Goal: Task Accomplishment & Management: Manage account settings

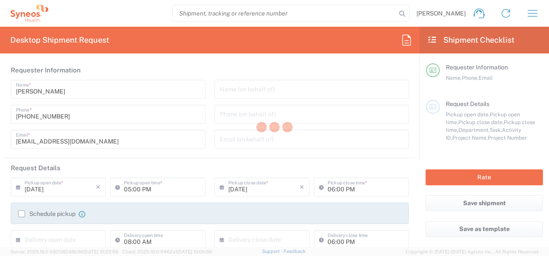
type input "Department"
type input "Województwo Mazowieckie"
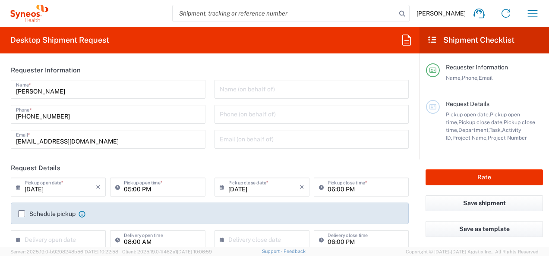
type input "[GEOGRAPHIC_DATA]"
type input "Syneos Health Poland sp. z.o.o"
click at [533, 12] on icon "button" at bounding box center [533, 13] width 14 height 14
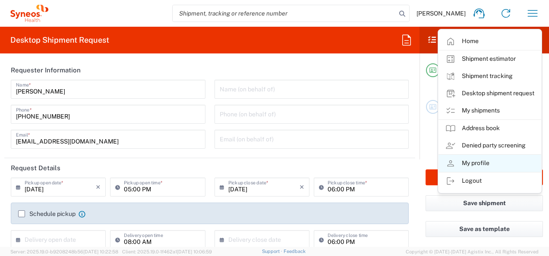
click at [470, 163] on link "My profile" at bounding box center [490, 163] width 103 height 17
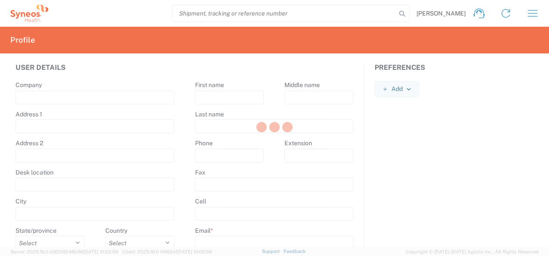
type input "Syneos Health"
type input "Solidarnosci Av. 171"
type input "Spark B, 1 floor."
type input "Lobby"
type input "WARSAW"
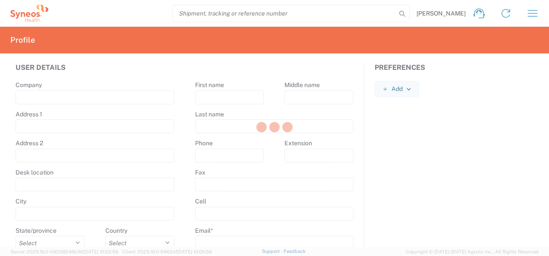
select select
select select "PL"
type input "00-877"
select select
type input "Marzena"
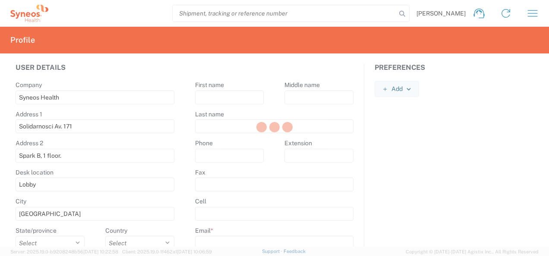
type input "Owsianko"
type input "+48221811071"
type input "marzena.owsianko@syneoshealth.com"
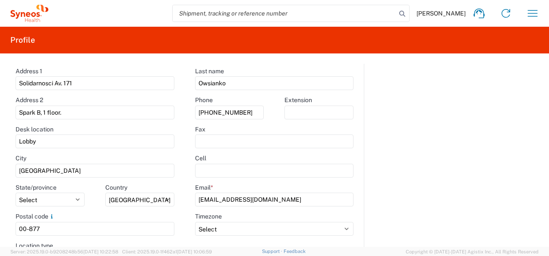
scroll to position [86, 0]
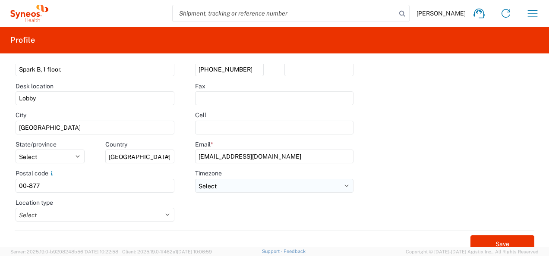
click at [344, 186] on select "Select ACT AET AGT ART AST Africa/Abidjan Africa/Accra Africa/Addis_Ababa Afric…" at bounding box center [274, 186] width 158 height 14
click at [441, 179] on div "Preferences Add AIR Default Dimensions UOM Code AIR Default Weight UOM Code AIR…" at bounding box center [454, 104] width 180 height 253
click at [343, 187] on select "Select ACT AET AGT ART AST Africa/Abidjan Africa/Accra Africa/Addis_Ababa Afric…" at bounding box center [274, 186] width 158 height 14
select select "Poland"
click at [195, 179] on select "Select ACT AET AGT ART AST Africa/Abidjan Africa/Accra Africa/Addis_Ababa Afric…" at bounding box center [274, 186] width 158 height 14
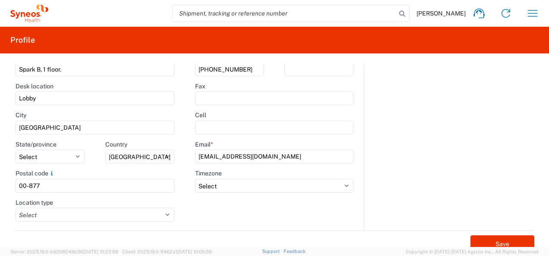
click at [452, 230] on div "Preferences Add AIR Default Dimensions UOM Code AIR Default Weight UOM Code AIR…" at bounding box center [454, 104] width 180 height 253
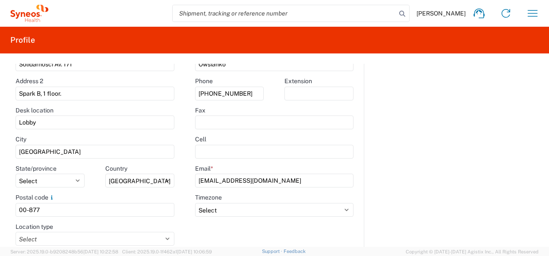
scroll to position [0, 0]
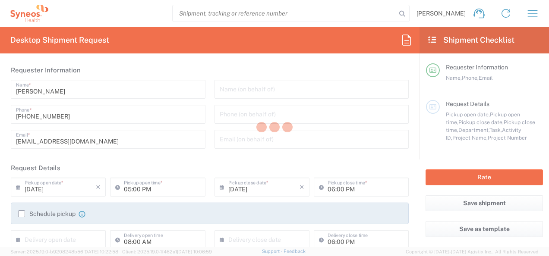
type input "Województwo Mazowieckie"
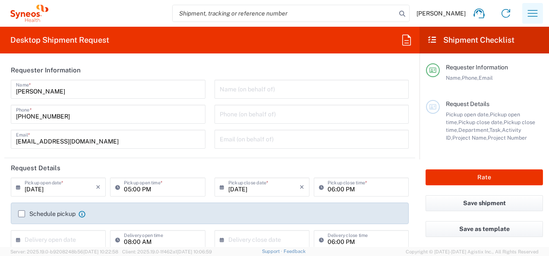
click at [531, 14] on icon "button" at bounding box center [533, 13] width 14 height 14
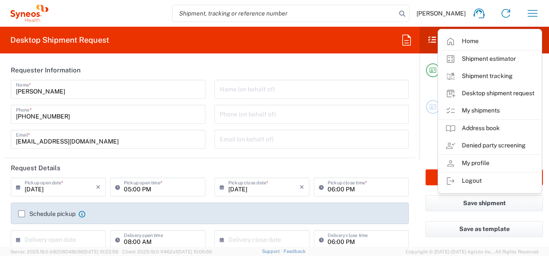
click at [482, 107] on link "My shipments" at bounding box center [490, 110] width 103 height 17
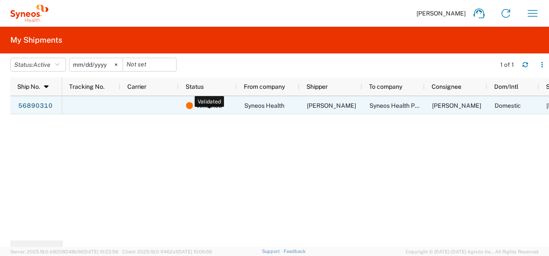
click at [202, 104] on span "Validated" at bounding box center [209, 106] width 26 height 18
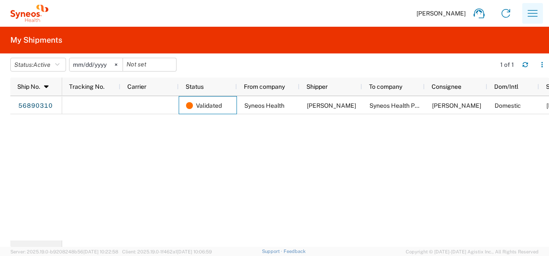
click at [533, 14] on icon "button" at bounding box center [533, 13] width 14 height 14
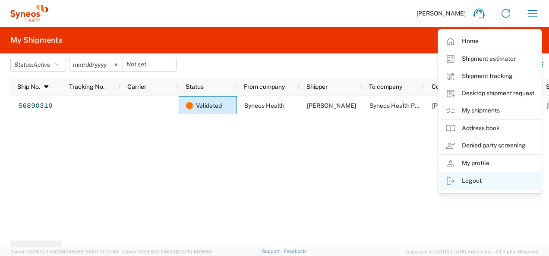
click at [474, 182] on link "Logout" at bounding box center [490, 181] width 103 height 17
